Goal: Task Accomplishment & Management: Manage account settings

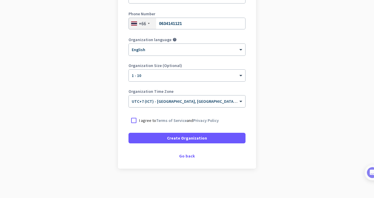
scroll to position [84, 0]
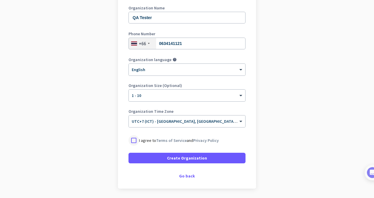
click at [129, 141] on div at bounding box center [134, 140] width 11 height 11
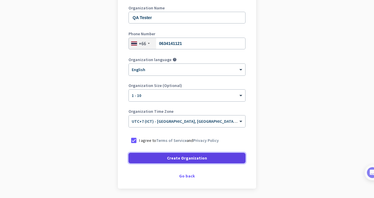
click at [170, 154] on span at bounding box center [187, 158] width 117 height 14
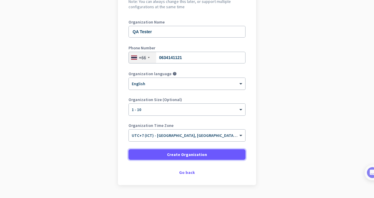
scroll to position [86, 0]
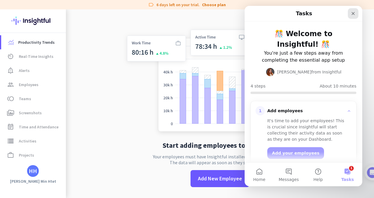
click at [354, 13] on icon "Close" at bounding box center [353, 13] width 5 height 5
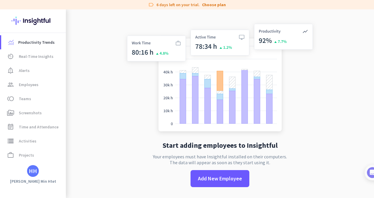
click at [34, 170] on div "HH" at bounding box center [33, 171] width 8 height 6
click at [71, 127] on span "Personal Settings" at bounding box center [65, 128] width 36 height 5
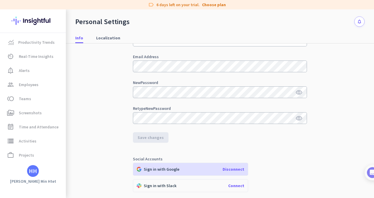
scroll to position [44, 0]
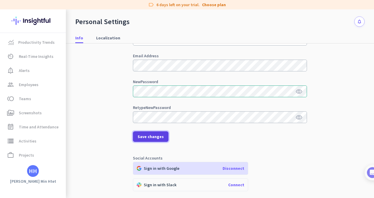
click at [151, 134] on span "Save changes" at bounding box center [151, 137] width 26 height 6
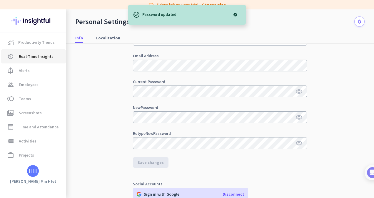
click at [30, 51] on link "av_timer Real-Time Insights" at bounding box center [33, 56] width 65 height 14
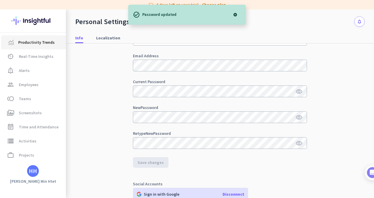
click at [34, 37] on link "Productivity Trends" at bounding box center [33, 42] width 65 height 14
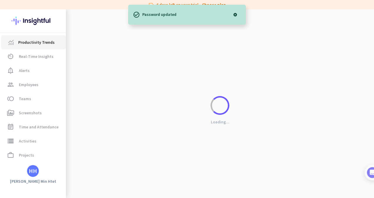
scroll to position [9, 0]
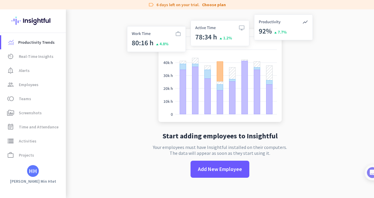
click at [112, 50] on app-no-employees "Start adding employees to Insightful Your employees must have Insightful instal…" at bounding box center [220, 99] width 309 height 198
click at [112, 100] on app-no-employees "Start adding employees to Insightful Your employees must have Insightful instal…" at bounding box center [220, 99] width 309 height 198
click at [37, 57] on span "Real-Time Insights" at bounding box center [36, 56] width 35 height 7
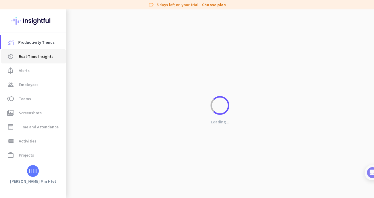
scroll to position [6, 0]
